Goal: Obtain resource: Obtain resource

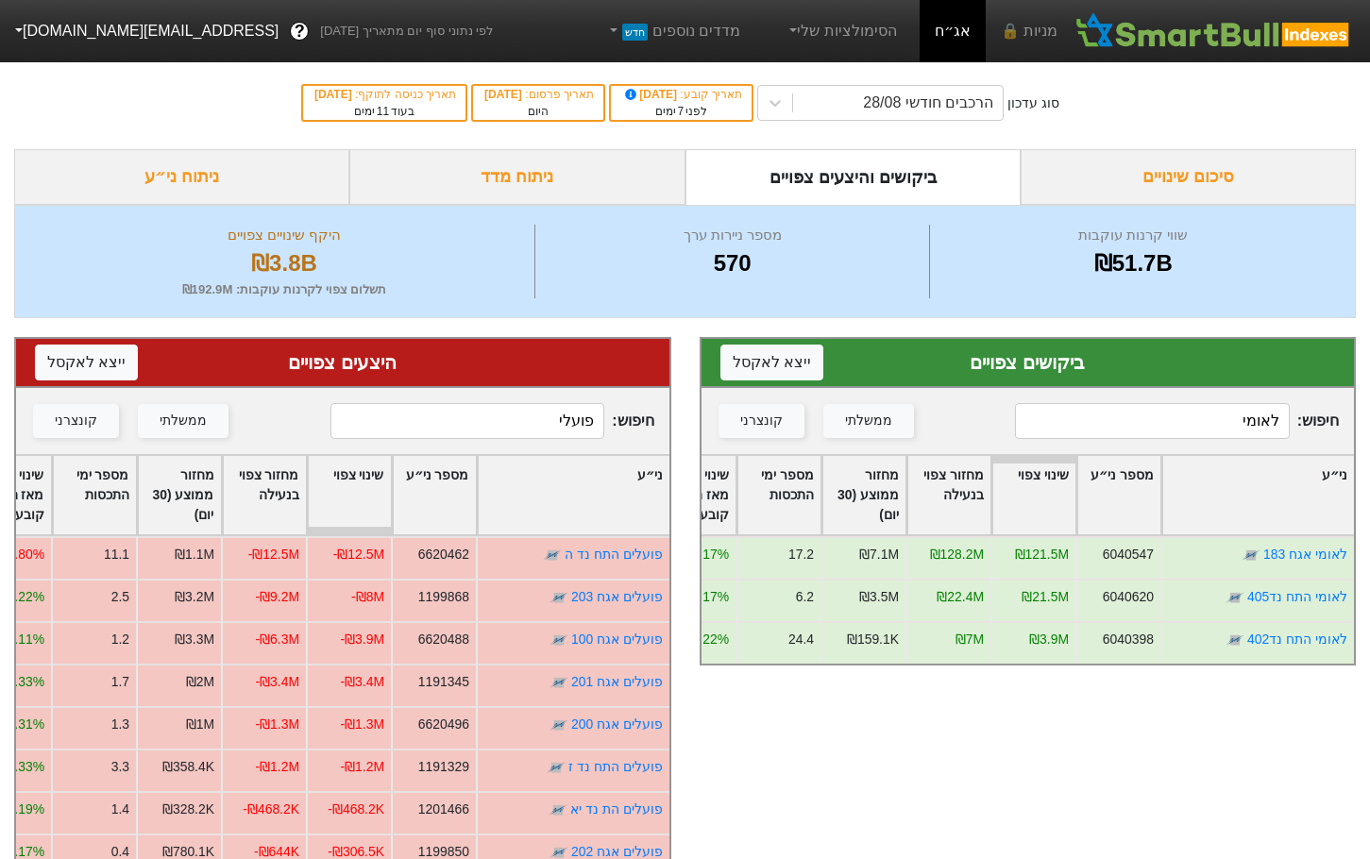
click at [1124, 429] on input "לאומי" at bounding box center [1152, 421] width 274 height 36
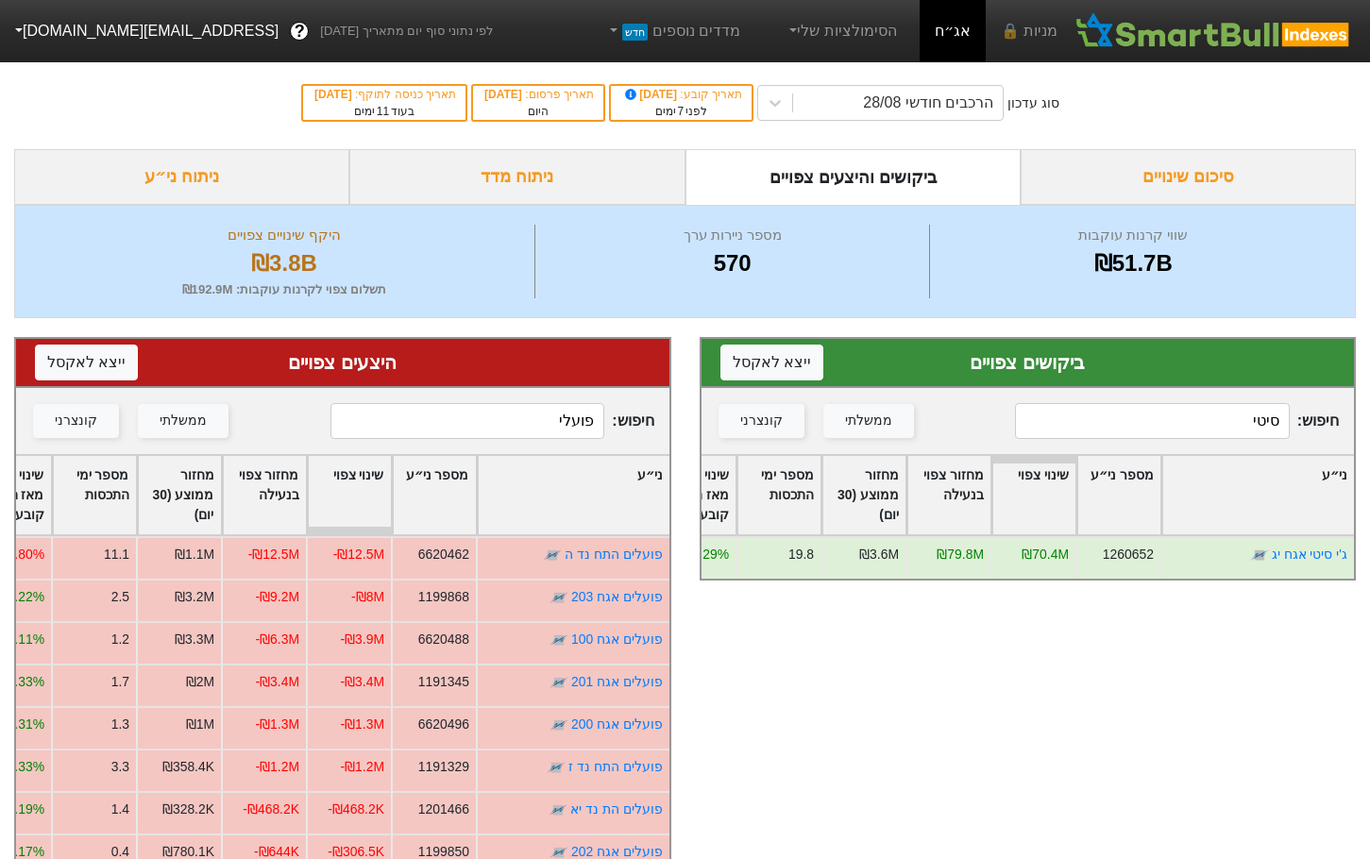
type input "סיטי"
click at [402, 444] on div "חיפוש : פועלי ממשלתי קונצרני" at bounding box center [342, 421] width 653 height 66
click at [426, 428] on input "פועלי" at bounding box center [467, 421] width 274 height 36
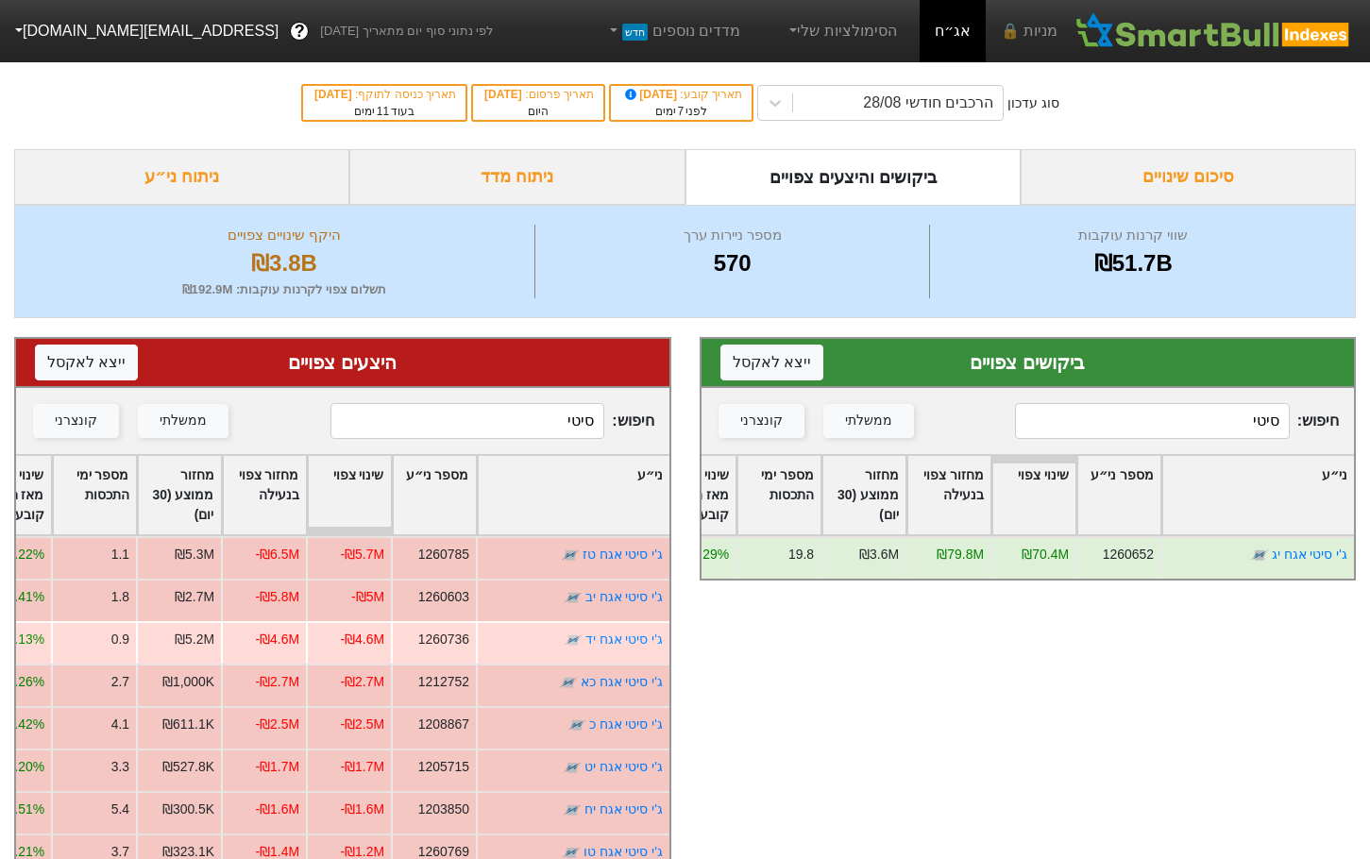
type input "סיטי"
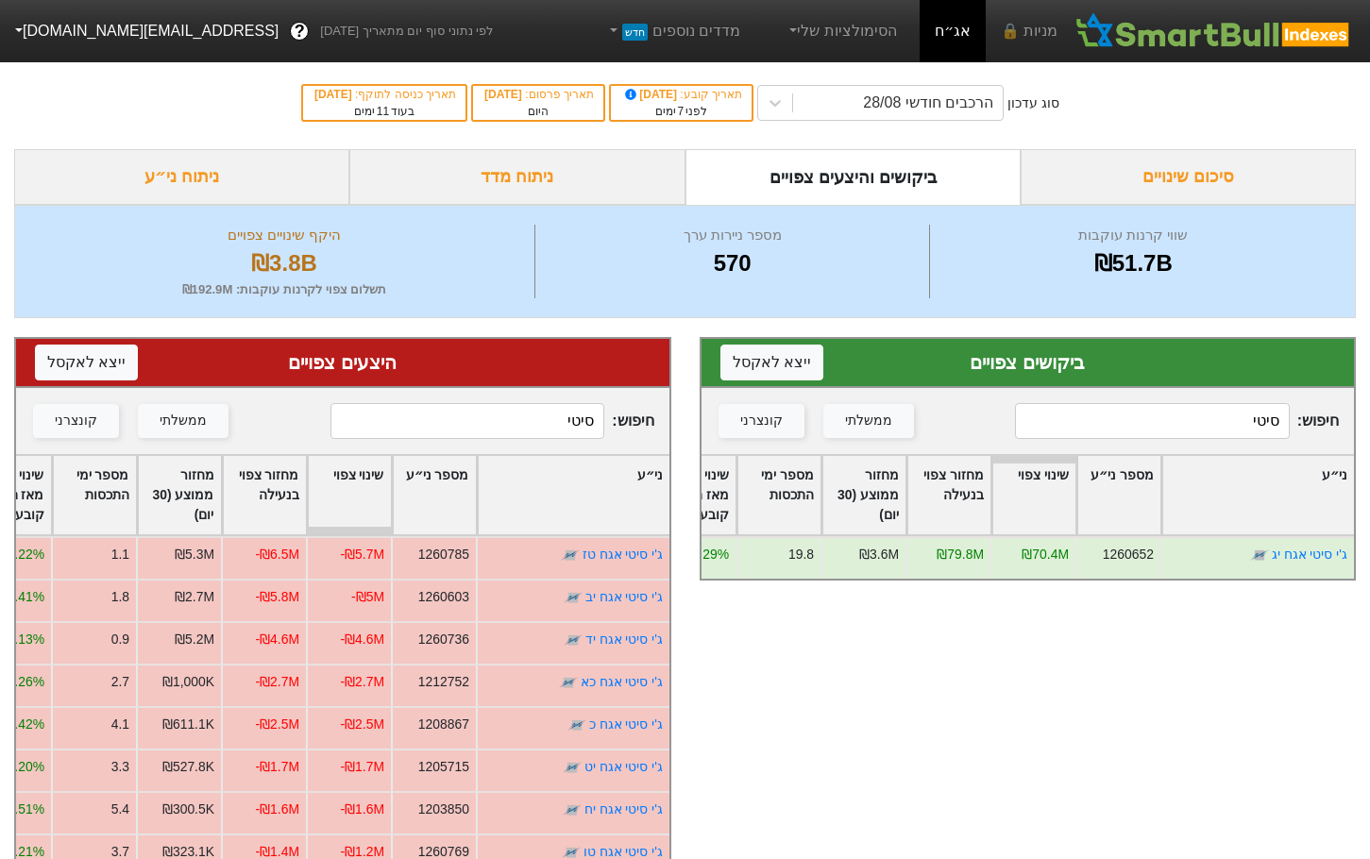
click at [499, 421] on input "סיטי" at bounding box center [467, 421] width 274 height 36
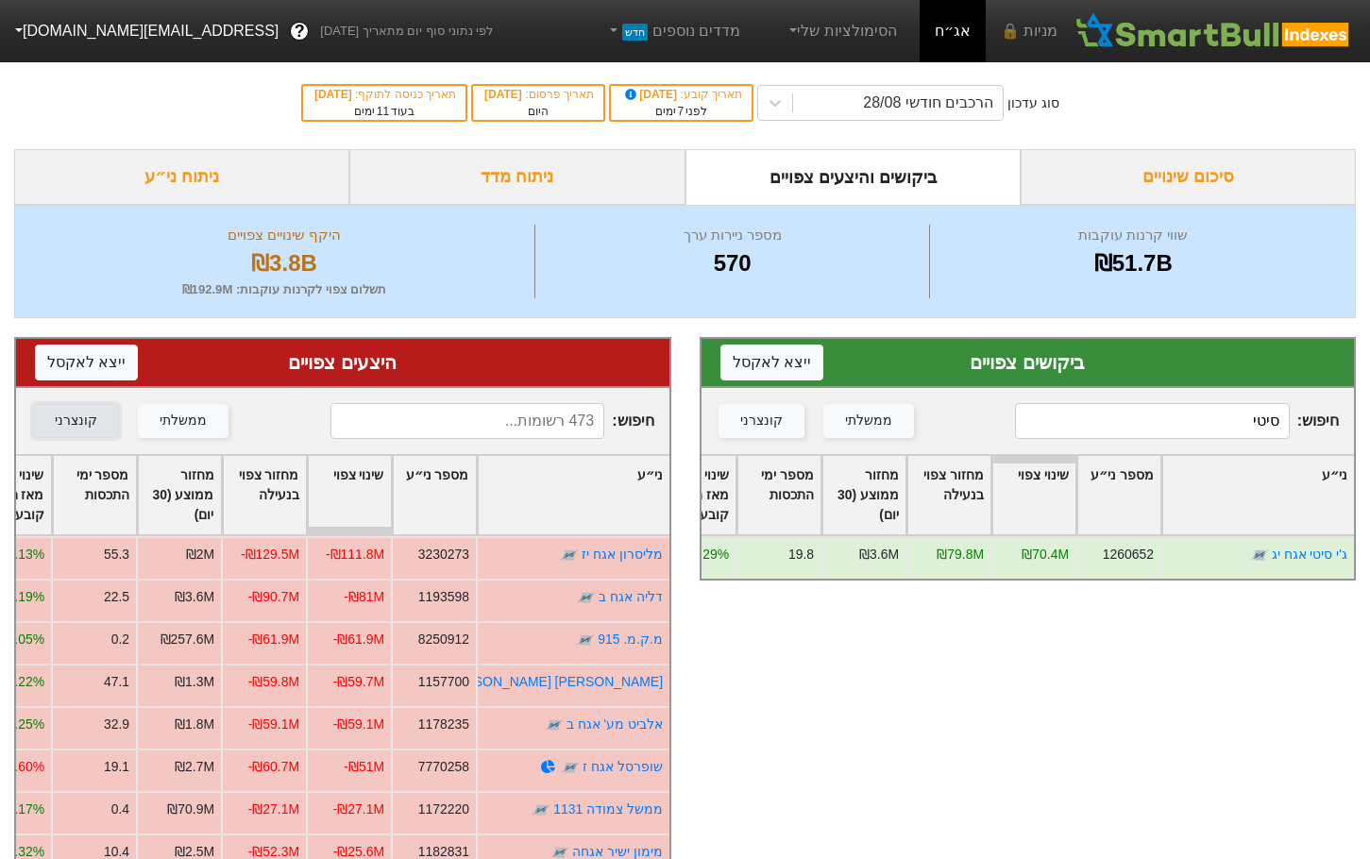
click at [84, 424] on div "קונצרני" at bounding box center [76, 421] width 42 height 21
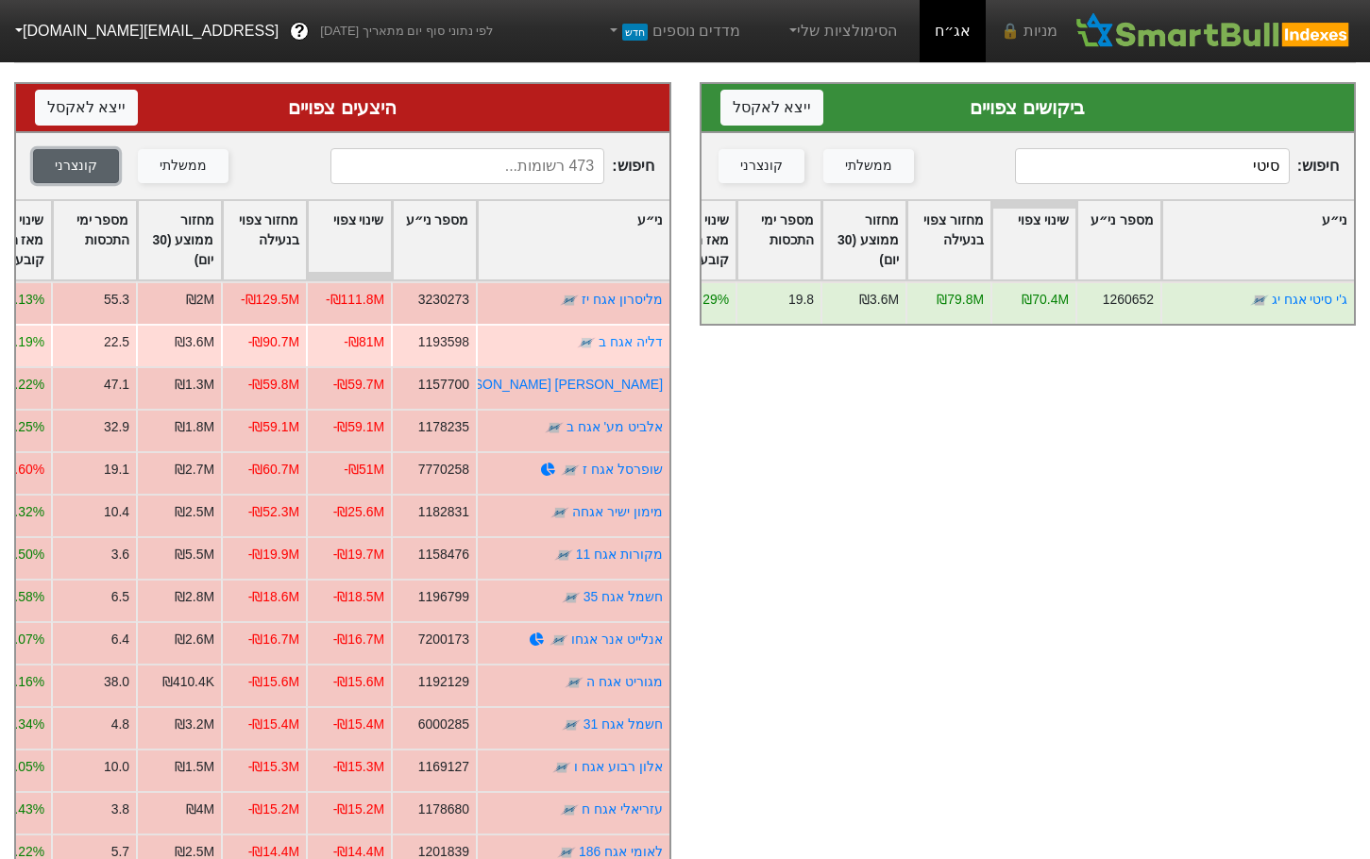
scroll to position [283, 0]
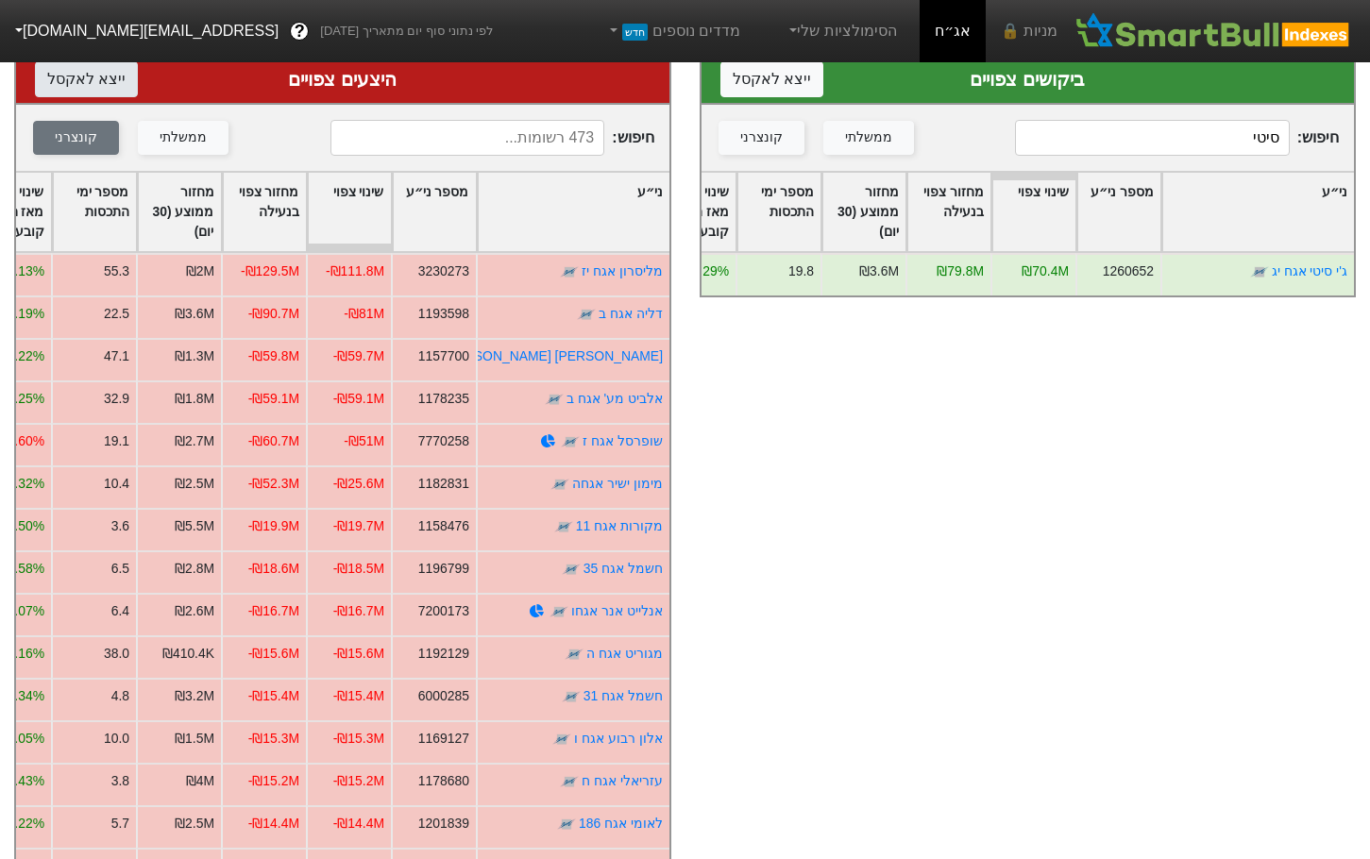
click at [84, 90] on button "ייצא ל אקסל" at bounding box center [86, 79] width 103 height 36
click at [769, 78] on button "ייצא ל אקסל" at bounding box center [771, 79] width 103 height 36
click at [1199, 146] on input "סיטי" at bounding box center [1152, 138] width 274 height 36
click at [1199, 147] on input "סיטי" at bounding box center [1152, 138] width 274 height 36
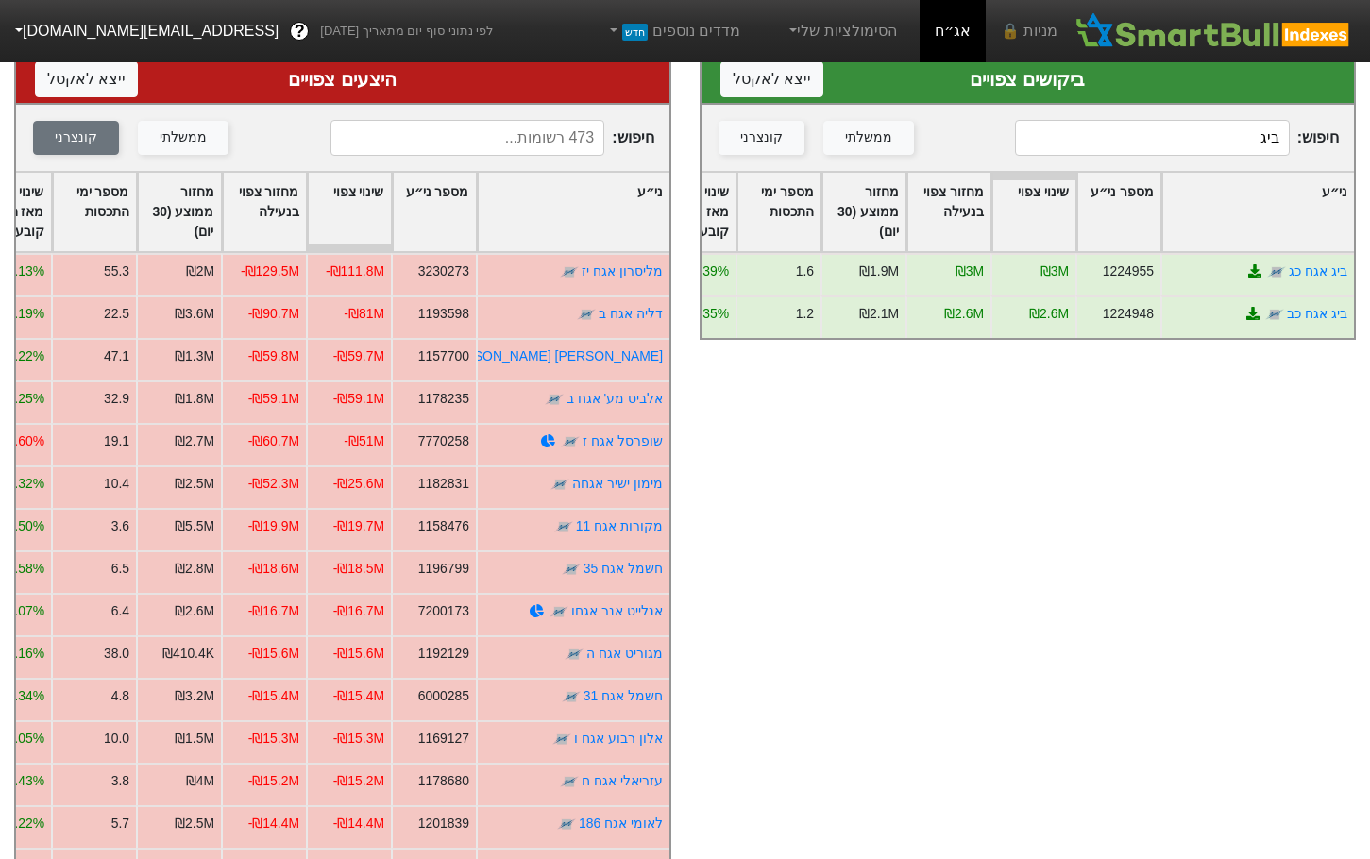
type input "ביג"
click at [526, 133] on input at bounding box center [467, 138] width 274 height 36
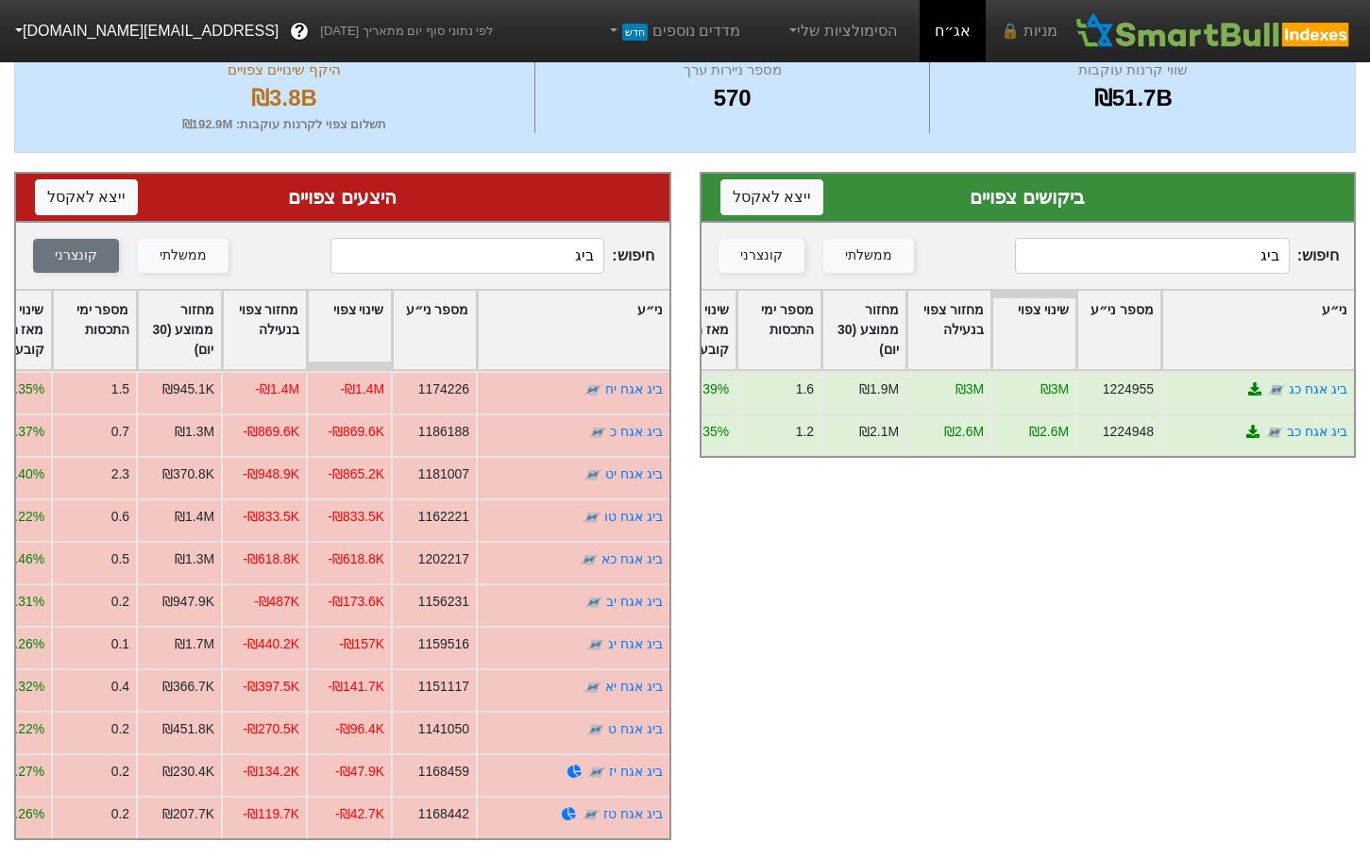
scroll to position [179, 0]
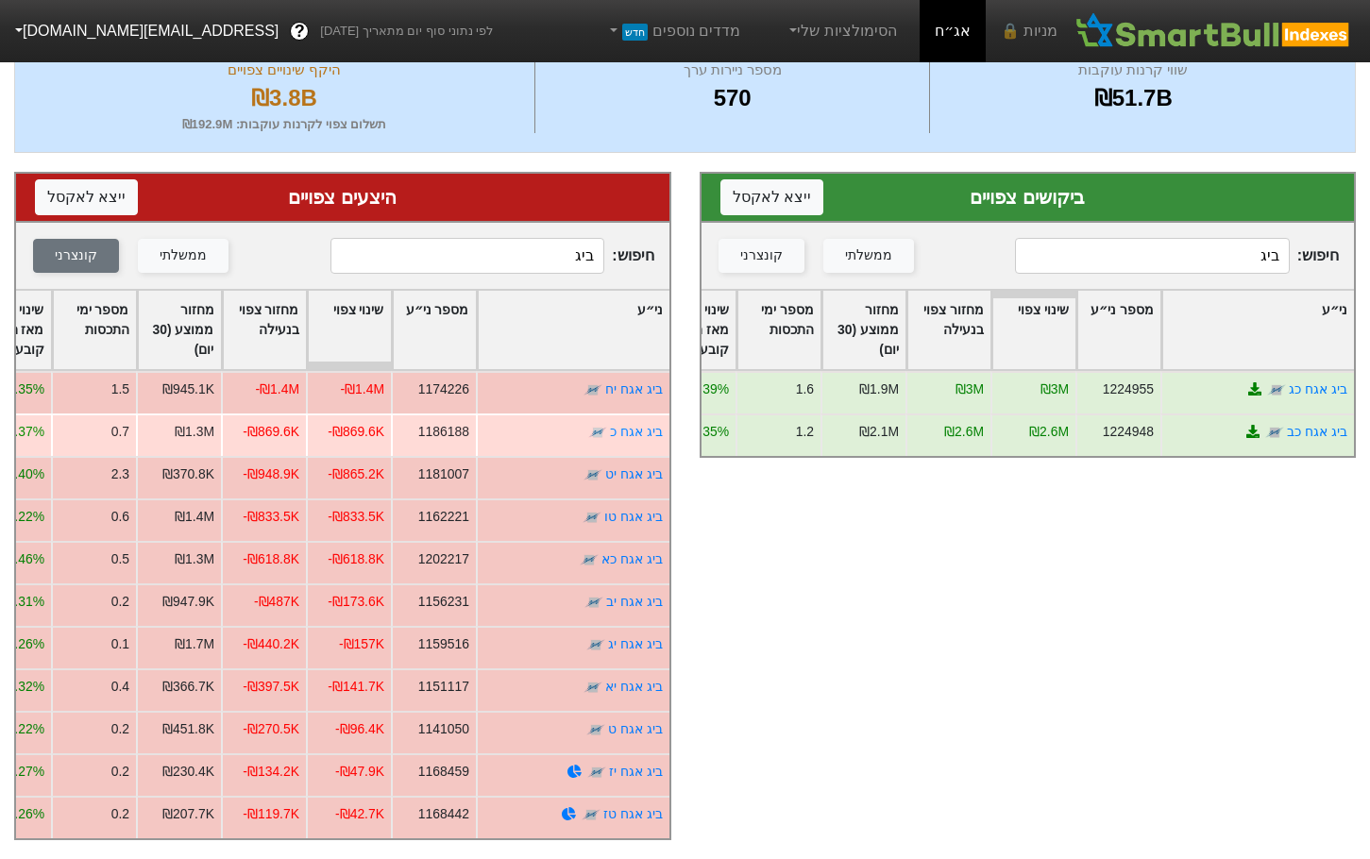
type input "ביג"
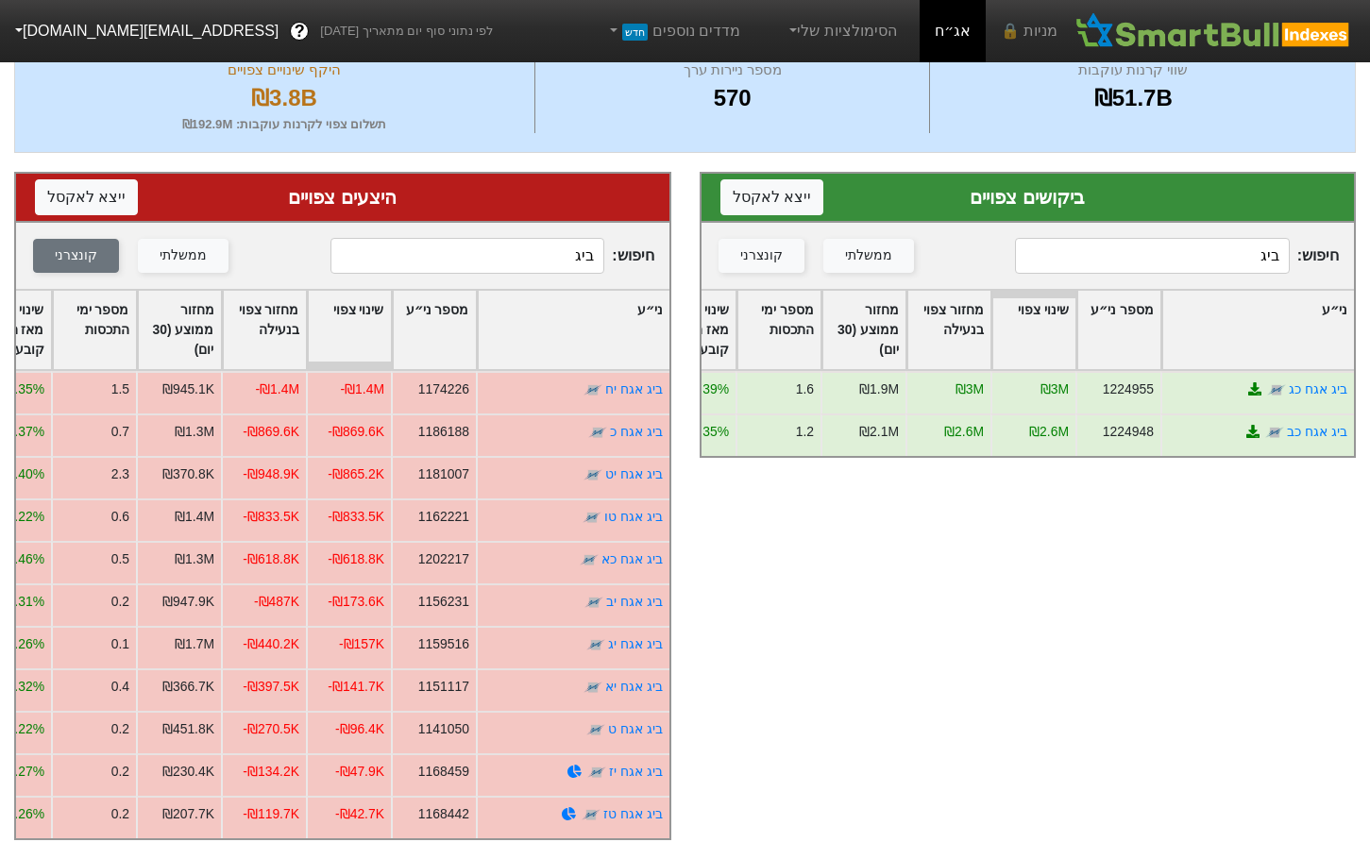
click at [1164, 242] on input "ביג" at bounding box center [1152, 256] width 274 height 36
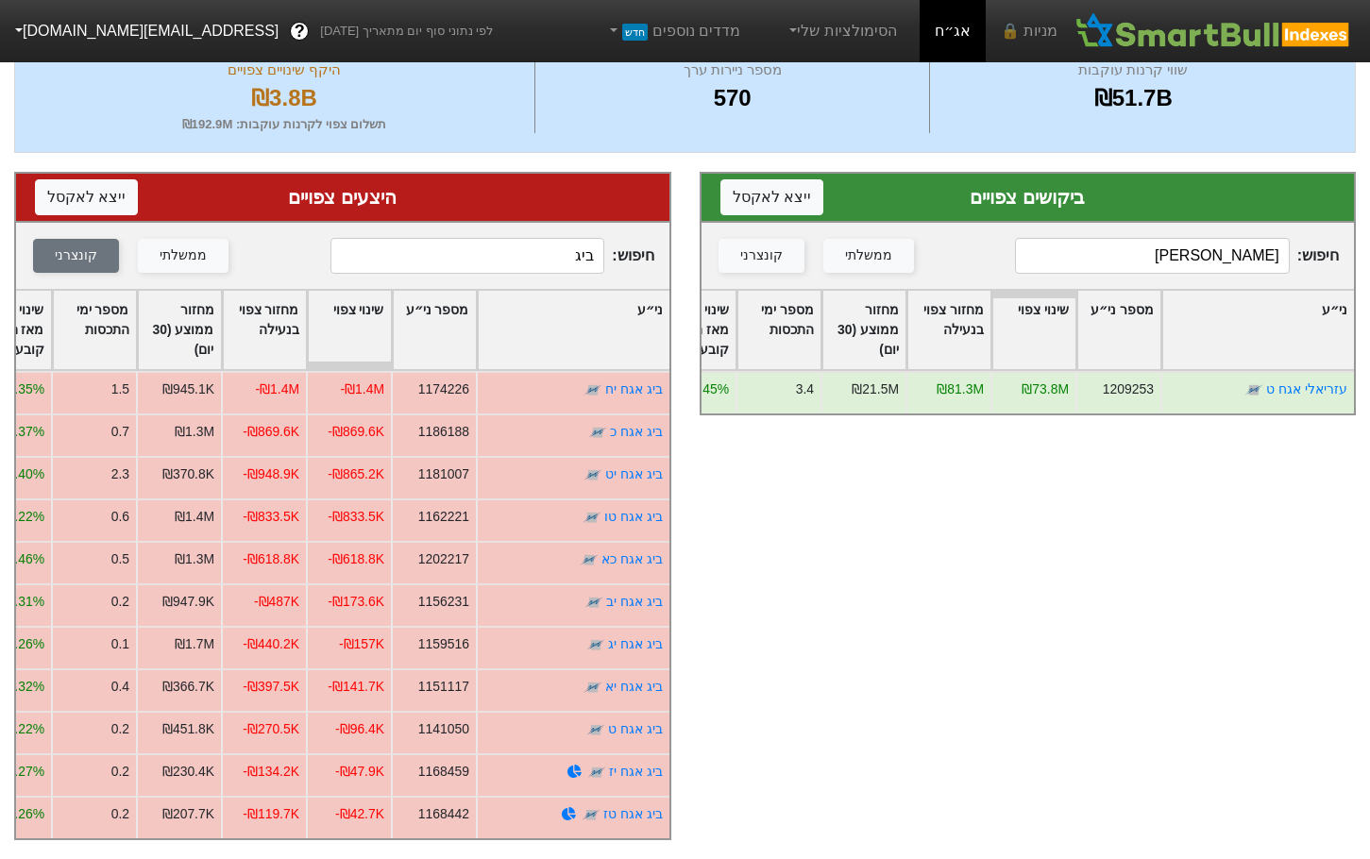
type input "[PERSON_NAME]"
click at [536, 245] on input "ביג" at bounding box center [467, 256] width 274 height 36
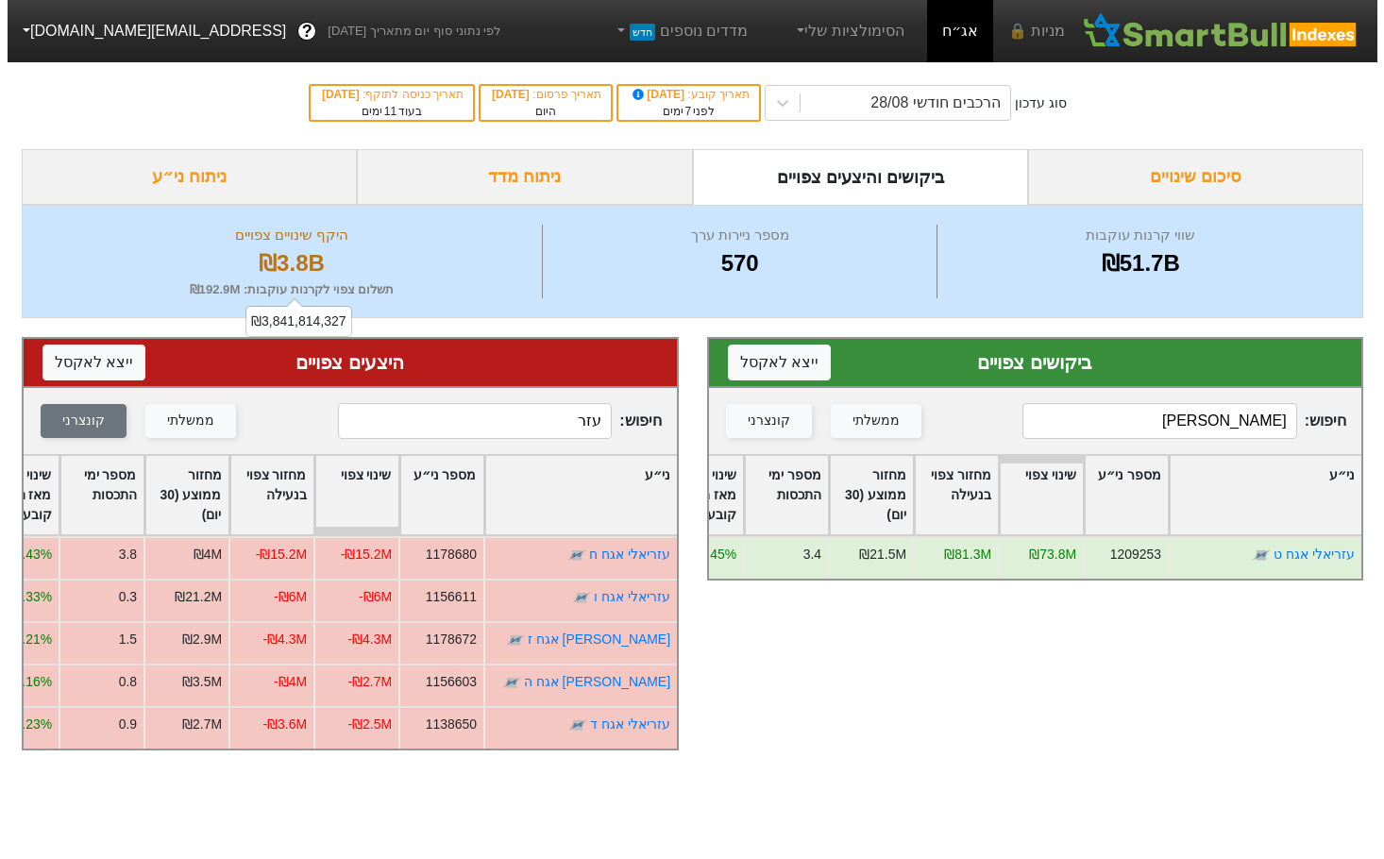
scroll to position [0, 0]
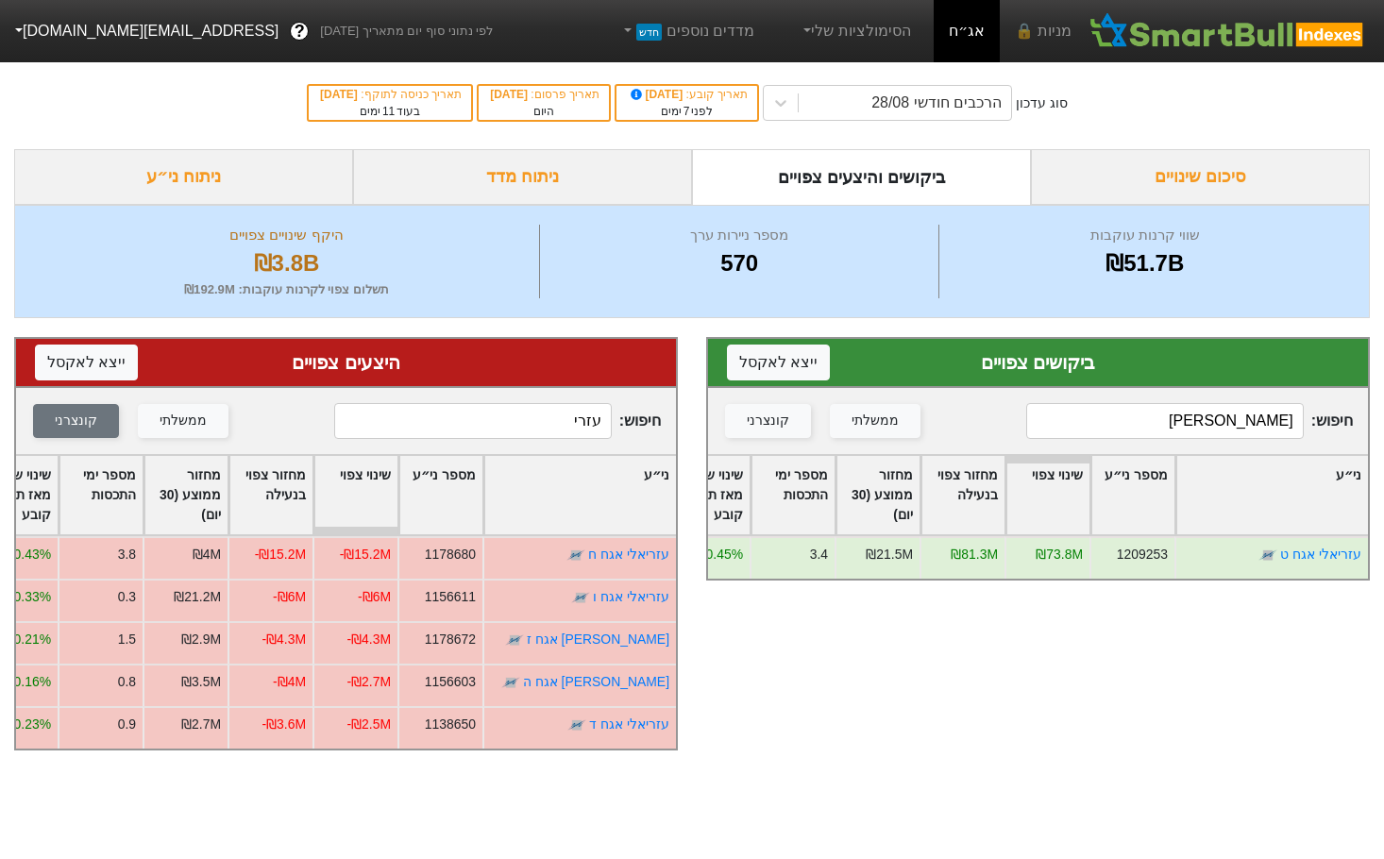
type input "עזרי"
click at [281, 468] on div "מחזור צפוי בנעילה" at bounding box center [270, 495] width 83 height 78
